Goal: Use online tool/utility

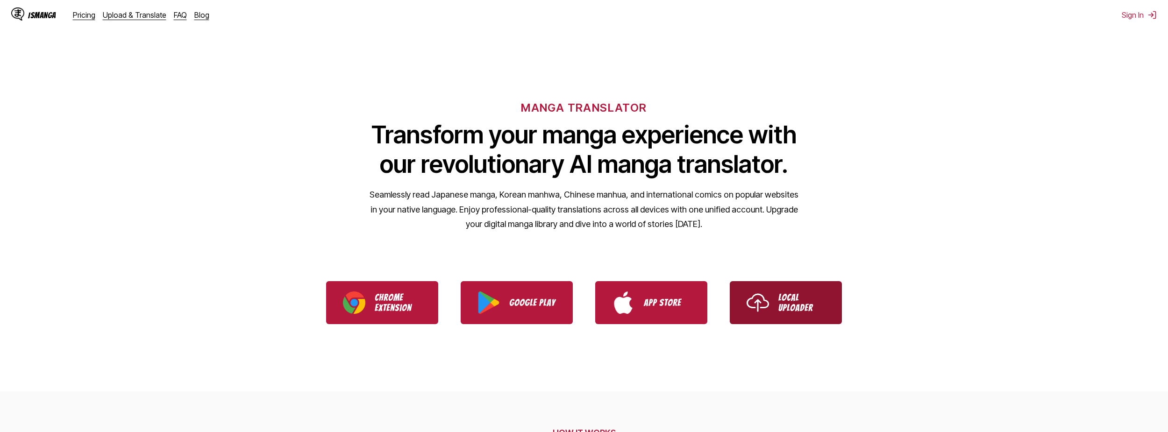
click at [787, 304] on p "Local Uploader" at bounding box center [801, 302] width 47 height 21
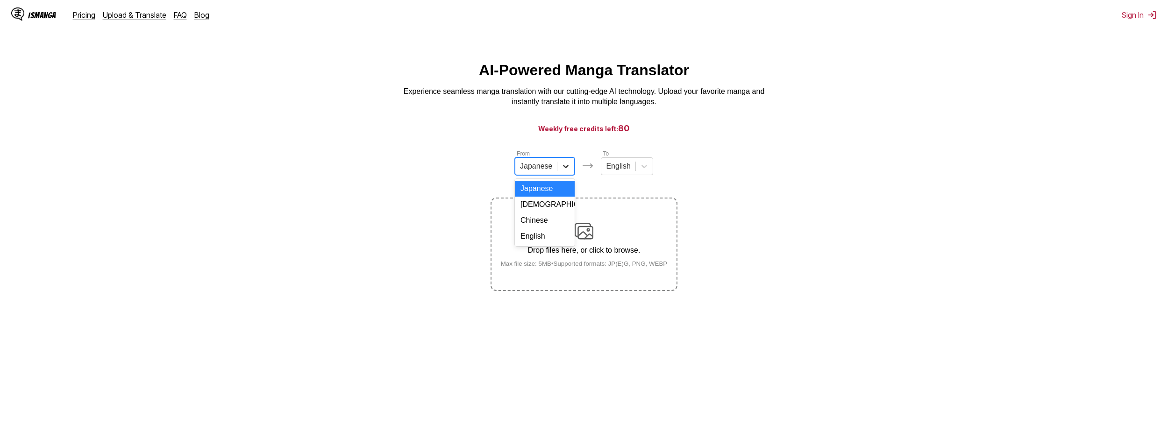
click at [563, 174] on div at bounding box center [565, 166] width 17 height 17
click at [553, 225] on div "Chinese" at bounding box center [545, 221] width 60 height 16
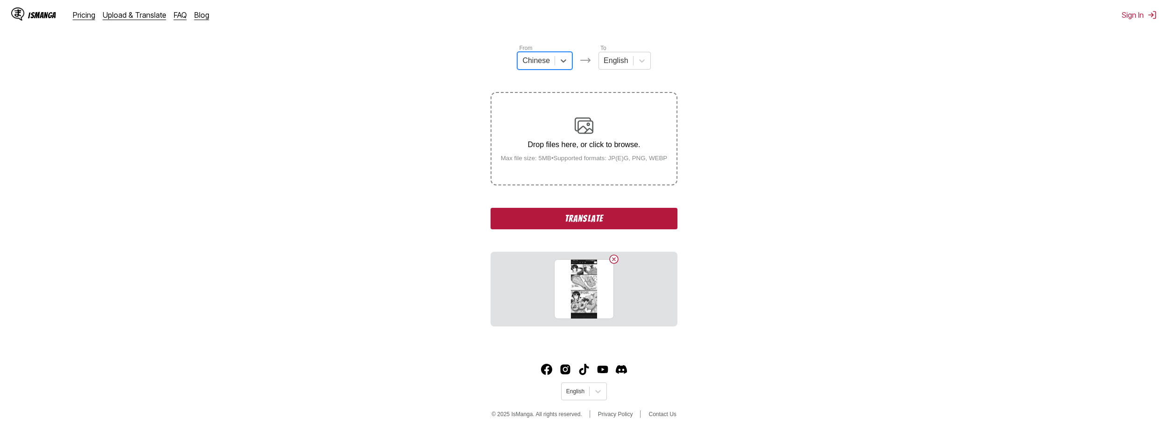
click at [597, 225] on button "Translate" at bounding box center [584, 218] width 187 height 21
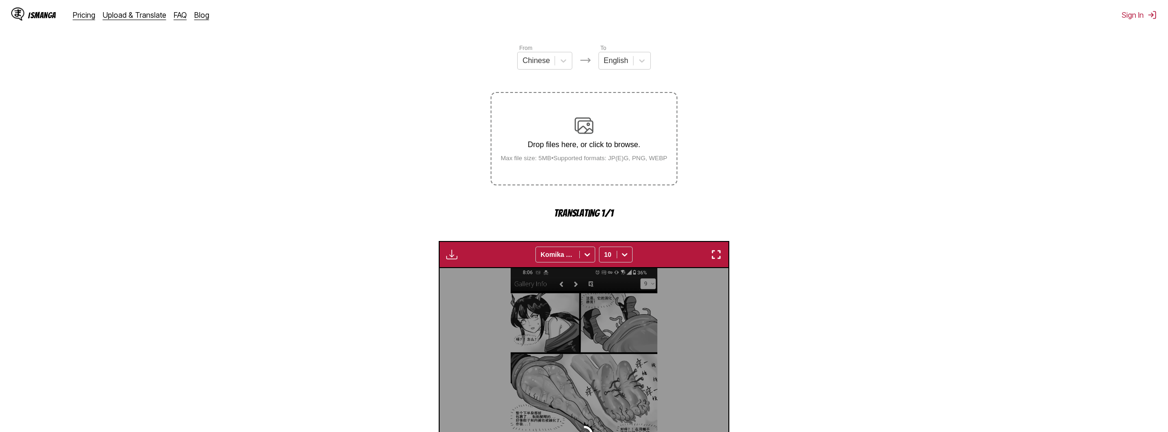
scroll to position [276, 0]
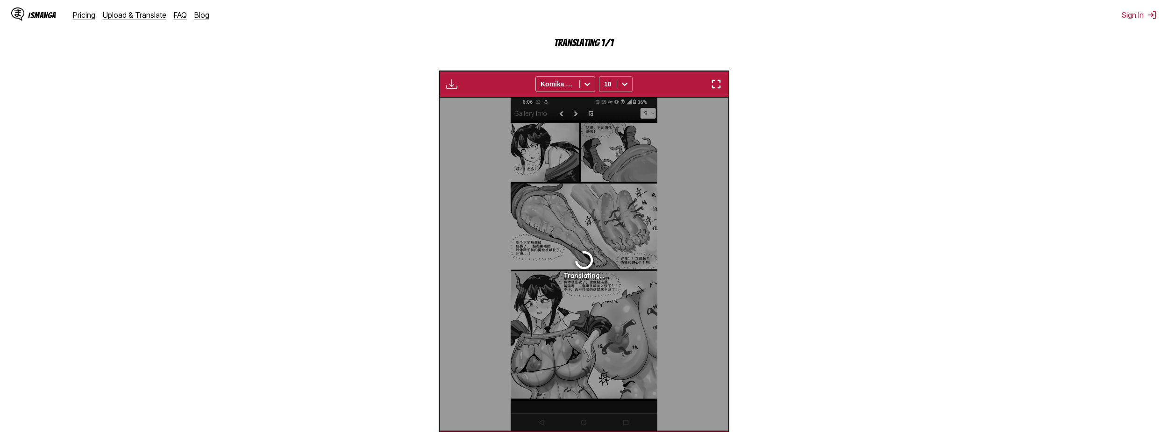
click at [610, 82] on div at bounding box center [608, 83] width 8 height 9
click at [849, 139] on section "From Chinese To English Drop files here, or click to browse. Max file size: 5MB…" at bounding box center [583, 165] width 1153 height 585
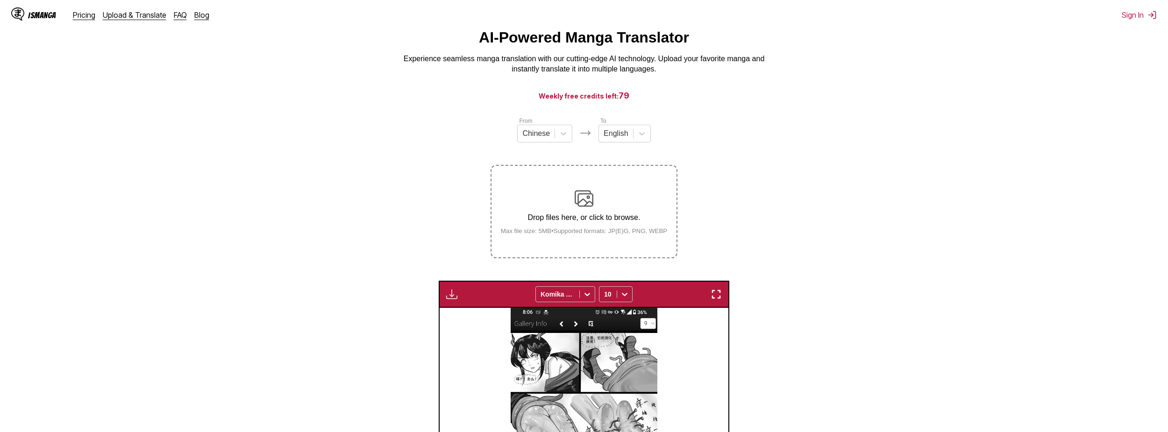
scroll to position [0, 0]
